Goal: Task Accomplishment & Management: Manage account settings

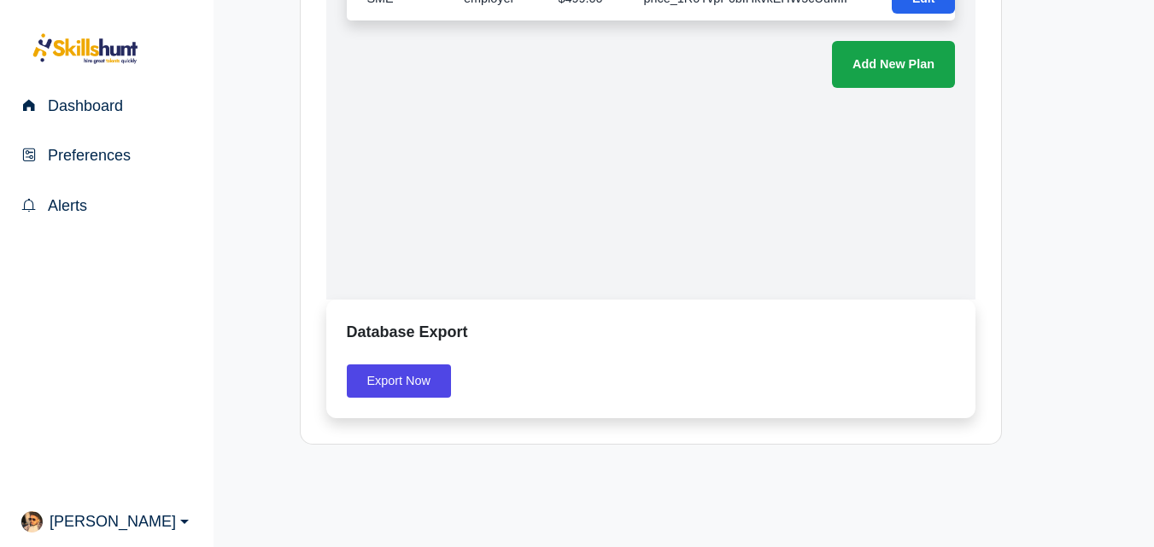
scroll to position [1790, 0]
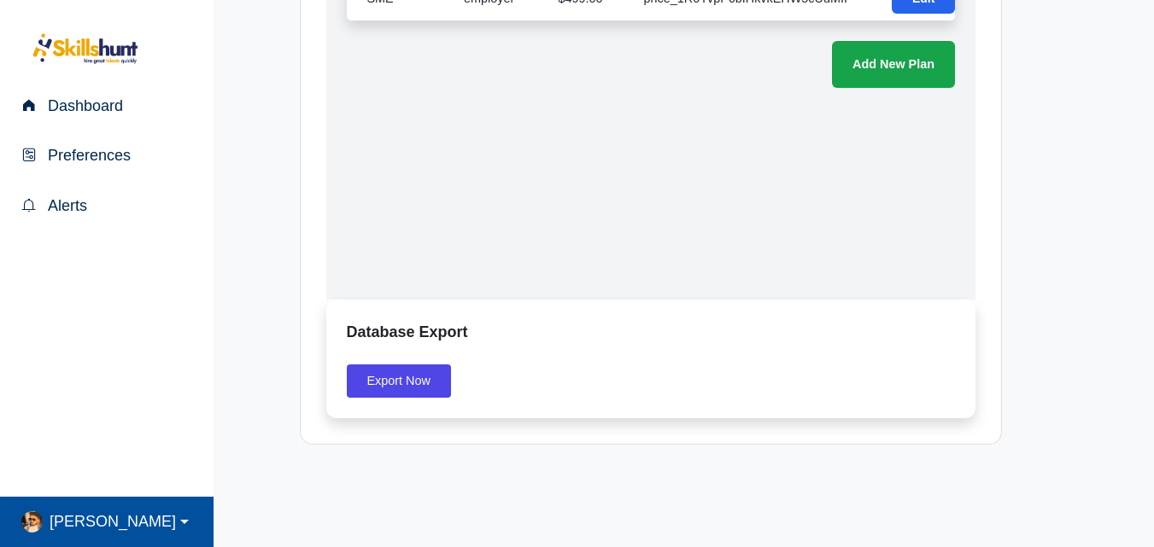
click at [85, 522] on span "Mohammed" at bounding box center [109, 522] width 133 height 25
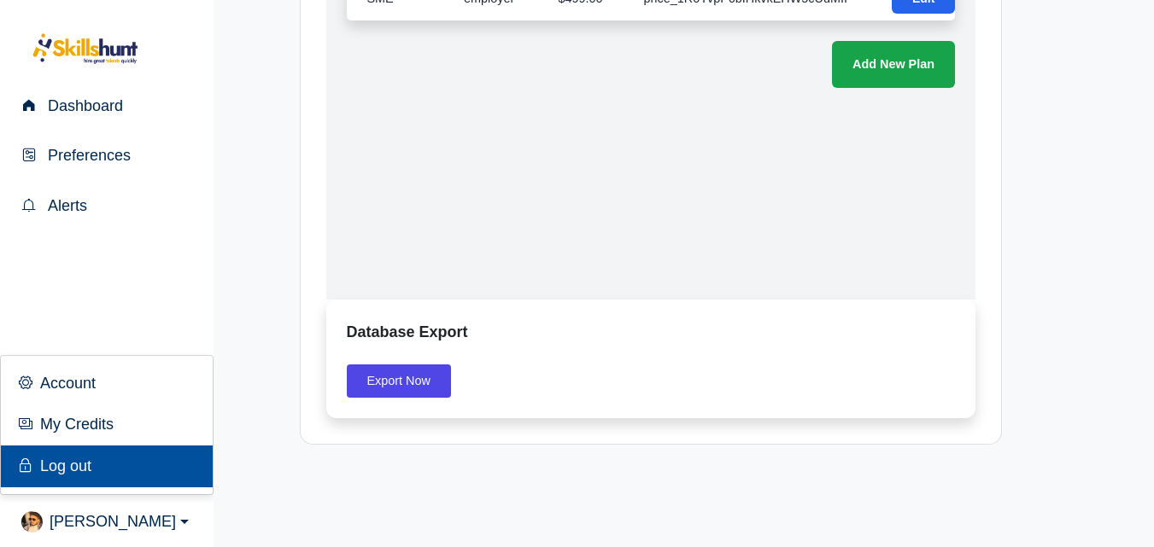
click at [95, 471] on link "Log out" at bounding box center [107, 467] width 212 height 42
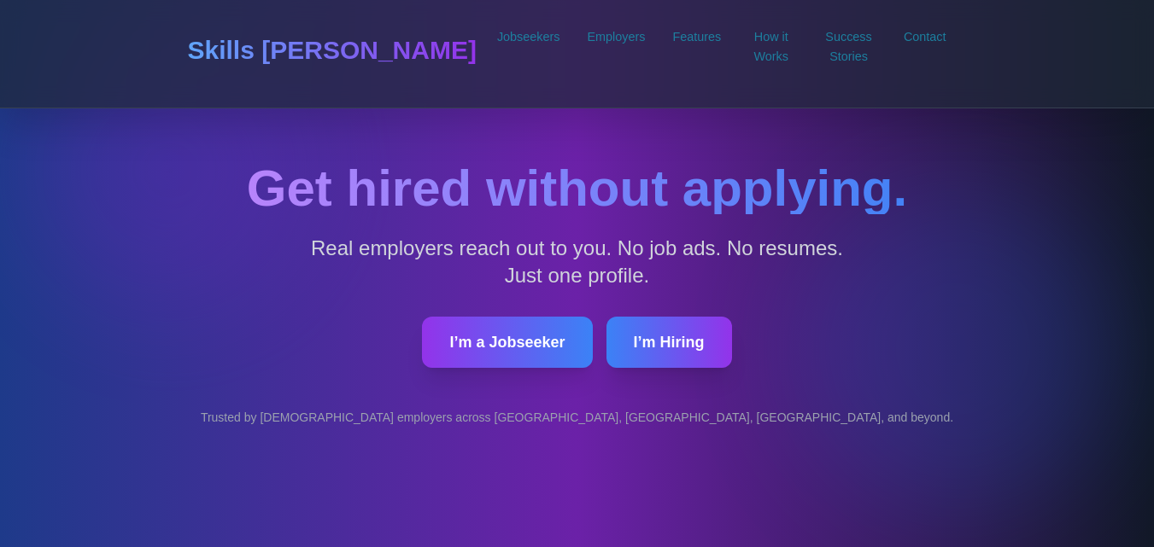
drag, startPoint x: 1166, startPoint y: 54, endPoint x: 1120, endPoint y: -74, distance: 136.1
click at [1120, 0] on html "Skills [PERSON_NAME] SkillsHunt — Revolutionizing Recruitment with AI Jobseeker…" at bounding box center [577, 273] width 1154 height 547
